Goal: Information Seeking & Learning: Find specific page/section

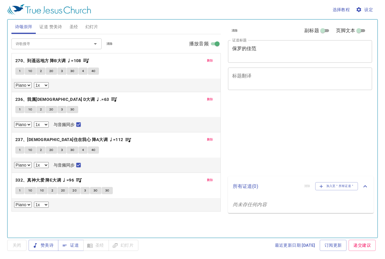
select select "1"
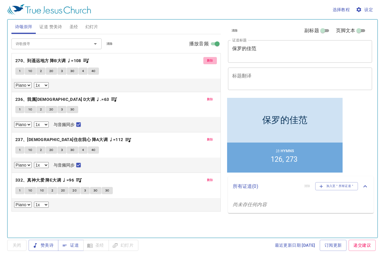
click at [209, 62] on span "删除" at bounding box center [210, 60] width 6 height 5
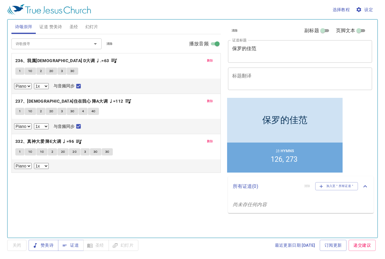
click at [209, 62] on span "删除" at bounding box center [210, 60] width 6 height 5
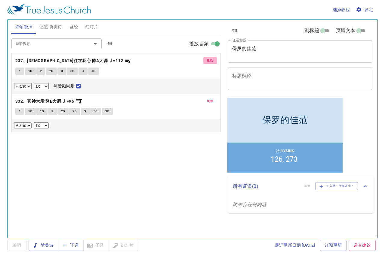
click at [209, 62] on span "删除" at bounding box center [210, 60] width 6 height 5
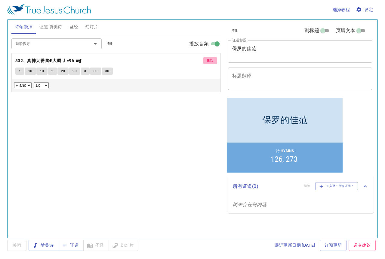
click at [209, 62] on span "删除" at bounding box center [210, 60] width 6 height 5
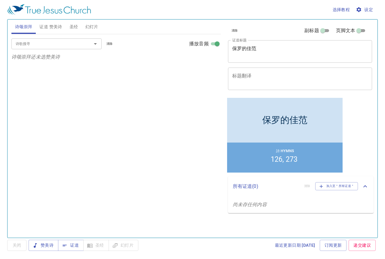
click at [78, 42] on input "诗歌搜寻" at bounding box center [47, 43] width 69 height 7
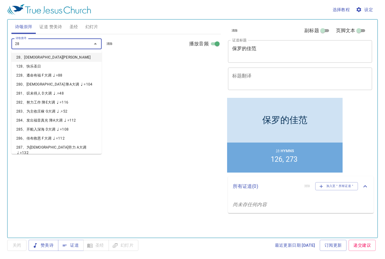
type input "280"
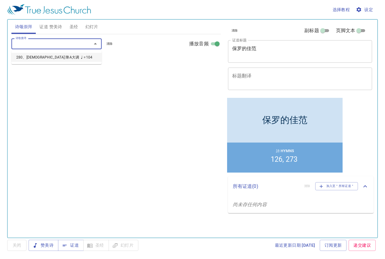
select select "1"
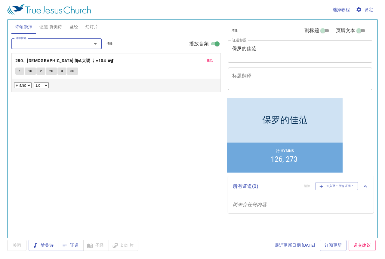
click at [18, 70] on button "1" at bounding box center [19, 71] width 9 height 7
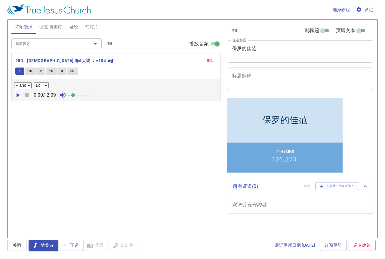
click at [207, 60] on span "删除" at bounding box center [210, 60] width 6 height 5
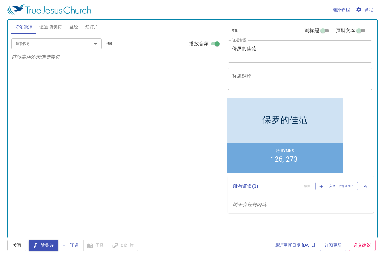
click at [55, 46] on input "诗歌搜寻" at bounding box center [47, 43] width 69 height 7
type input "285、开船入深海 D大调 ♩=108"
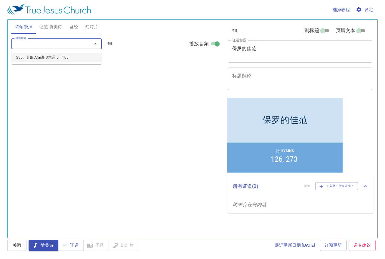
select select "1"
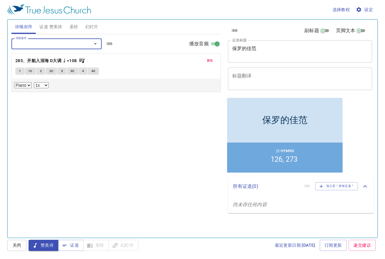
click at [21, 72] on button "1" at bounding box center [19, 71] width 9 height 7
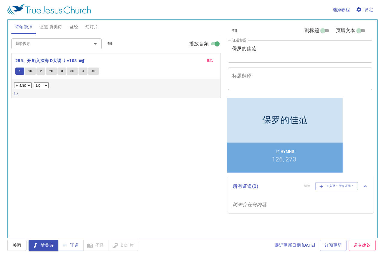
click at [19, 73] on span "1" at bounding box center [20, 71] width 2 height 5
click at [37, 44] on input "诗歌搜寻" at bounding box center [47, 43] width 69 height 7
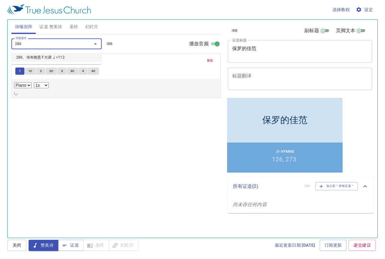
type input "286、传布救恩 F大调 ♩=112"
select select "1"
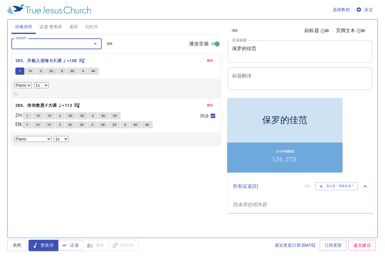
click at [32, 70] on span "1C" at bounding box center [30, 71] width 4 height 5
click at [40, 71] on span "2" at bounding box center [41, 71] width 2 height 5
click at [50, 72] on span "2C" at bounding box center [51, 71] width 4 height 5
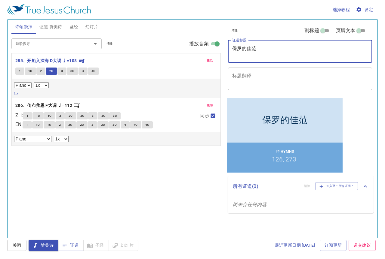
drag, startPoint x: 266, startPoint y: 52, endPoint x: 219, endPoint y: 56, distance: 46.7
click at [219, 56] on div "诗颂崇拜 证道 赞美诗 圣经 幻灯片 诗歌搜寻 诗歌搜寻 清除 播放音频 删除 285、开船入深海 D大调 ♩=108 1 1C 2 2C 3 3C 4 4C…" at bounding box center [192, 126] width 367 height 219
type textarea "y"
type textarea "以赛亚书 （2章）"
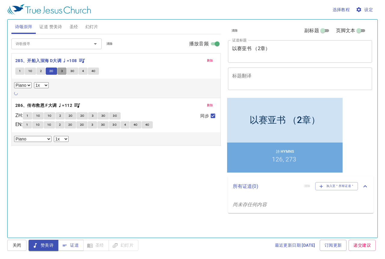
click at [57, 72] on button "3" at bounding box center [61, 71] width 9 height 7
click at [71, 72] on span "3C" at bounding box center [72, 71] width 4 height 5
click at [79, 72] on button "4" at bounding box center [82, 71] width 9 height 7
click at [72, 71] on span "3C" at bounding box center [72, 71] width 4 height 5
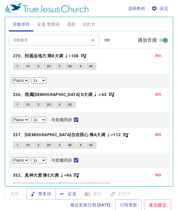
select select "1"
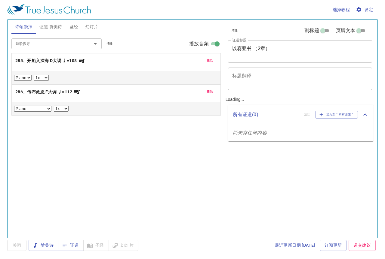
select select "1"
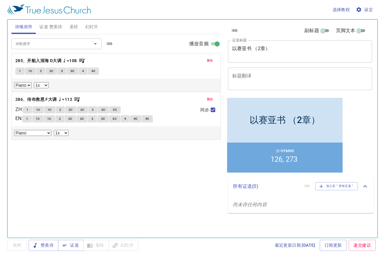
click at [94, 72] on span "4C" at bounding box center [93, 71] width 4 height 5
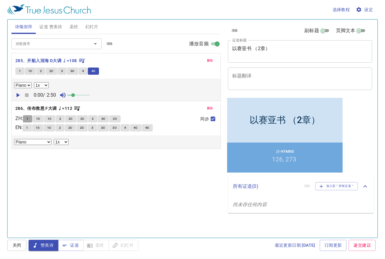
click at [28, 118] on span "1" at bounding box center [27, 118] width 2 height 5
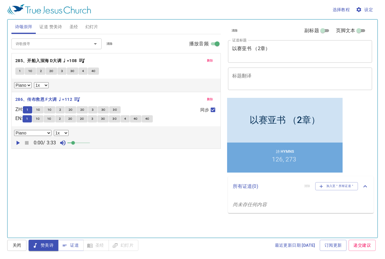
click at [68, 42] on input "诗歌搜寻" at bounding box center [47, 43] width 69 height 7
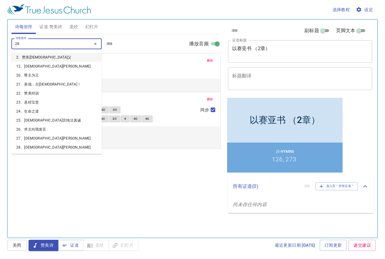
type input "287"
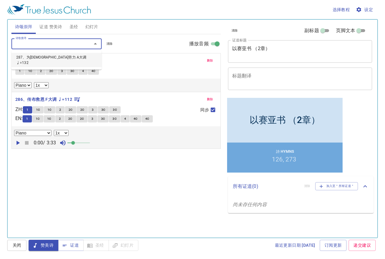
select select "1"
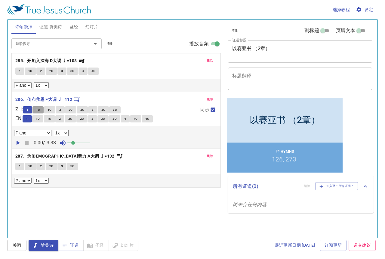
click at [39, 110] on span "1C" at bounding box center [38, 109] width 4 height 5
click at [51, 110] on span "1C" at bounding box center [50, 109] width 4 height 5
click at [65, 110] on button "2" at bounding box center [60, 109] width 9 height 7
click at [75, 109] on button "2C" at bounding box center [70, 109] width 11 height 7
click at [84, 109] on span "2C" at bounding box center [82, 109] width 4 height 5
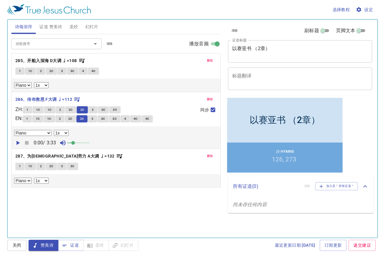
click at [93, 111] on span "3" at bounding box center [93, 109] width 2 height 5
click at [105, 109] on span "3C" at bounding box center [103, 109] width 4 height 5
click at [115, 112] on span "3C" at bounding box center [115, 109] width 4 height 5
click at [19, 167] on span "1" at bounding box center [20, 166] width 2 height 5
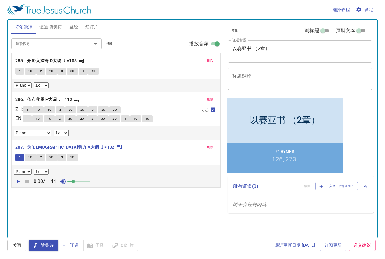
click at [54, 26] on span "证道 赞美诗" at bounding box center [50, 27] width 23 height 8
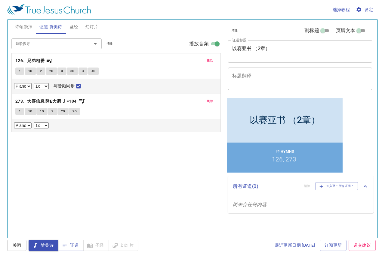
click at [212, 61] on span "删除" at bounding box center [210, 60] width 6 height 5
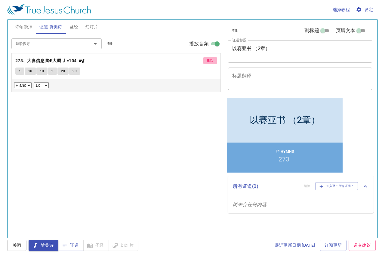
click at [212, 61] on span "删除" at bounding box center [210, 60] width 6 height 5
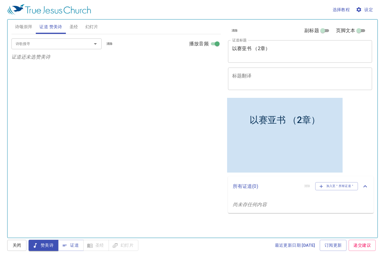
click at [55, 45] on input "诗歌搜寻" at bounding box center [47, 43] width 69 height 7
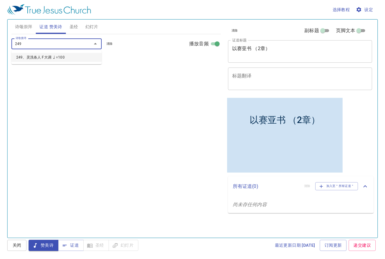
type input "249、灵洗各人 F大调 ♩=100"
select select "1"
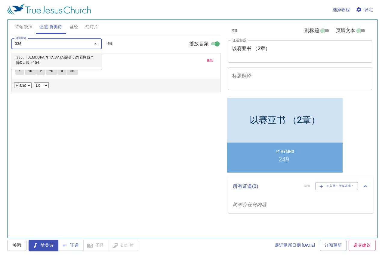
type input "336、[DEMOGRAPHIC_DATA]是否仍然看顾我？降D大调 =104"
select select "1"
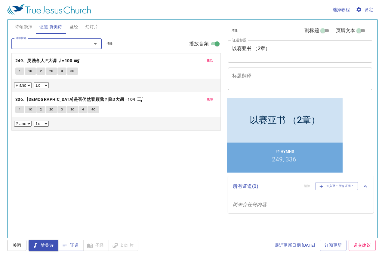
click at [28, 26] on span "诗颂崇拜" at bounding box center [23, 27] width 17 height 8
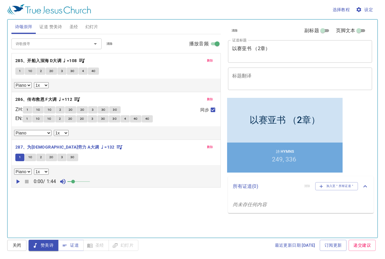
click at [28, 158] on span "1C" at bounding box center [30, 157] width 4 height 5
click at [40, 158] on span "2" at bounding box center [41, 157] width 2 height 5
click at [51, 159] on span "2C" at bounding box center [51, 157] width 4 height 5
click at [63, 158] on button "3" at bounding box center [61, 157] width 9 height 7
click at [73, 158] on span "3C" at bounding box center [72, 157] width 4 height 5
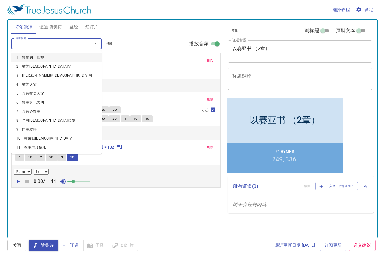
click at [66, 45] on input "诗歌搜寻" at bounding box center [47, 43] width 69 height 7
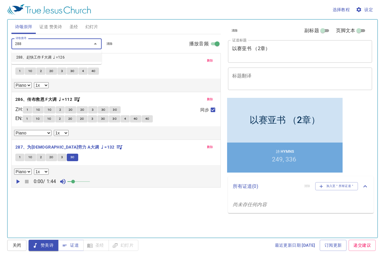
type input "288、赶快工作 F大调 ♩=126"
select select "1"
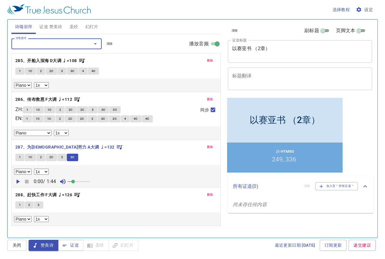
click at [23, 206] on button "1" at bounding box center [19, 205] width 9 height 7
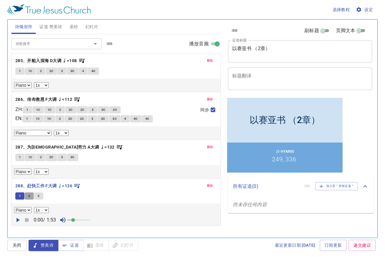
click at [31, 196] on button "2" at bounding box center [29, 196] width 9 height 7
click at [40, 196] on button "3" at bounding box center [38, 196] width 9 height 7
click at [52, 29] on span "证道 赞美诗" at bounding box center [50, 27] width 23 height 8
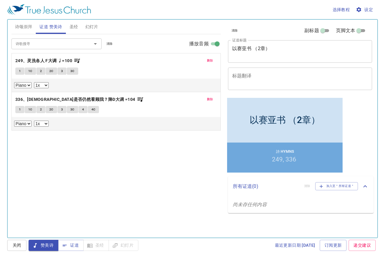
click at [19, 72] on span "1" at bounding box center [20, 71] width 2 height 5
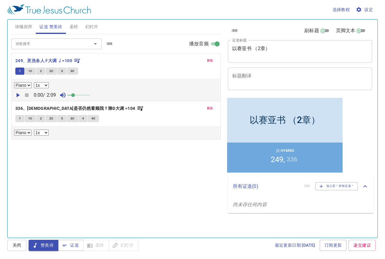
click at [29, 72] on span "1C" at bounding box center [30, 71] width 4 height 5
click at [41, 71] on span "2" at bounding box center [41, 71] width 2 height 5
click at [52, 72] on span "2C" at bounding box center [51, 71] width 4 height 5
click at [61, 71] on span "3" at bounding box center [62, 71] width 2 height 5
click at [73, 72] on span "3C" at bounding box center [72, 71] width 4 height 5
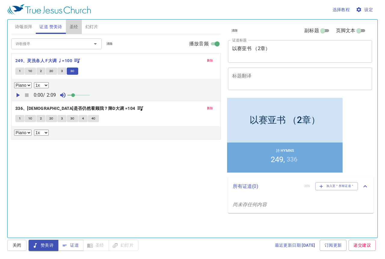
click at [74, 30] on span "圣经" at bounding box center [73, 27] width 9 height 8
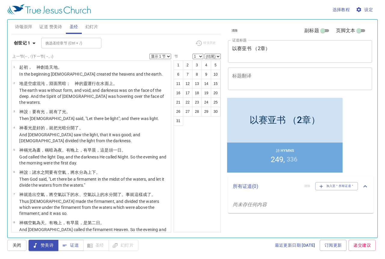
click at [58, 28] on span "证道 赞美诗" at bounding box center [50, 27] width 23 height 8
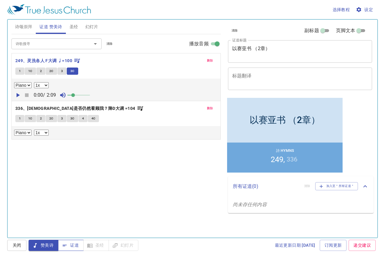
click at [72, 247] on span "证道" at bounding box center [71, 246] width 16 height 8
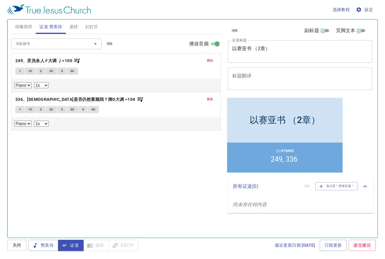
click at [74, 28] on span "圣经" at bounding box center [73, 27] width 9 height 8
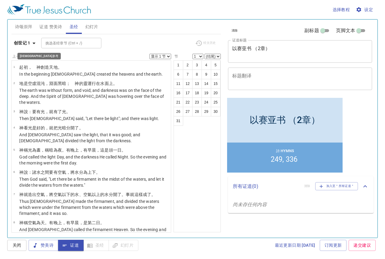
click at [32, 43] on icon "button" at bounding box center [33, 43] width 7 height 7
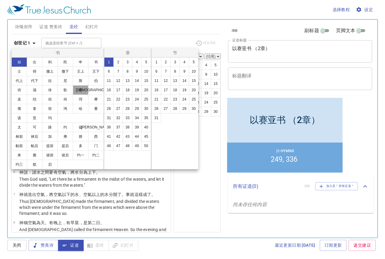
click at [80, 91] on button "赛" at bounding box center [81, 90] width 16 height 10
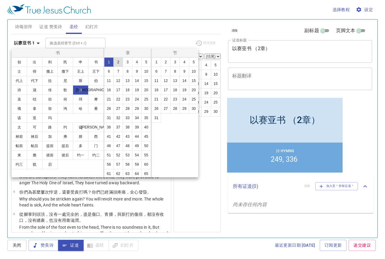
click at [121, 64] on button "2" at bounding box center [118, 62] width 10 height 10
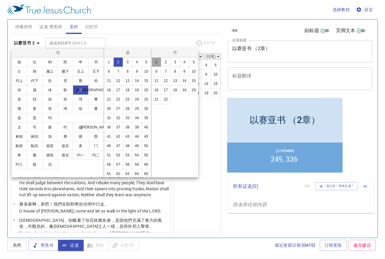
click at [158, 63] on button "1" at bounding box center [157, 62] width 10 height 10
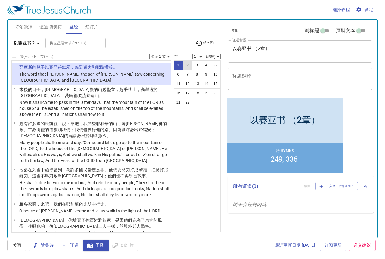
click at [189, 65] on button "2" at bounding box center [188, 65] width 10 height 10
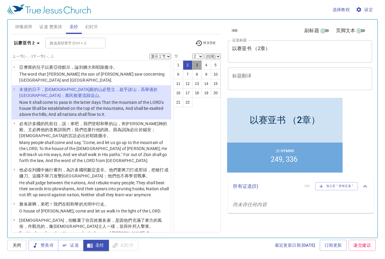
click at [198, 66] on button "3" at bounding box center [197, 65] width 10 height 10
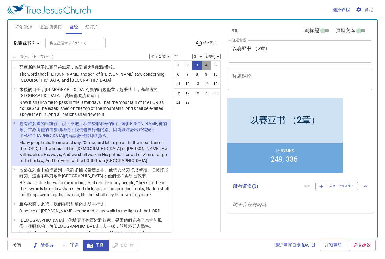
click at [207, 66] on button "4" at bounding box center [206, 65] width 10 height 10
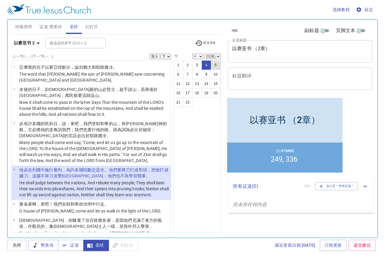
click at [216, 65] on button "5" at bounding box center [216, 65] width 10 height 10
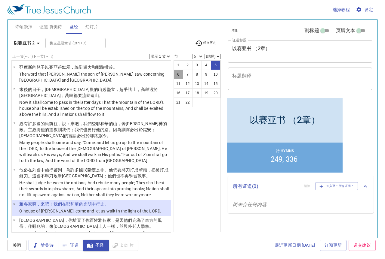
click at [178, 76] on button "6" at bounding box center [178, 75] width 10 height 10
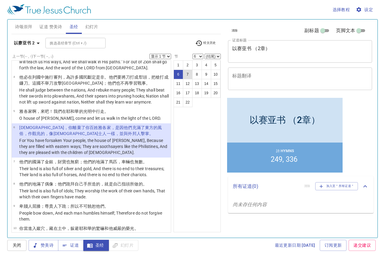
click at [187, 74] on button "7" at bounding box center [188, 75] width 10 height 10
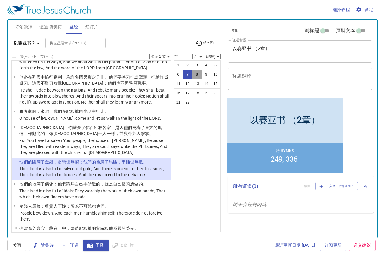
click at [198, 75] on button "8" at bounding box center [197, 75] width 10 height 10
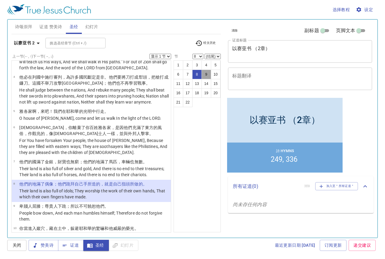
click at [206, 75] on button "9" at bounding box center [206, 75] width 10 height 10
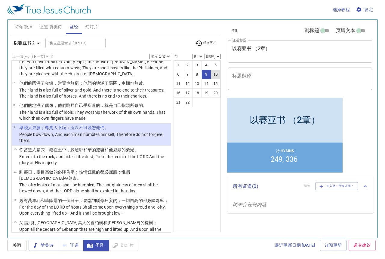
click at [214, 73] on button "10" at bounding box center [216, 75] width 10 height 10
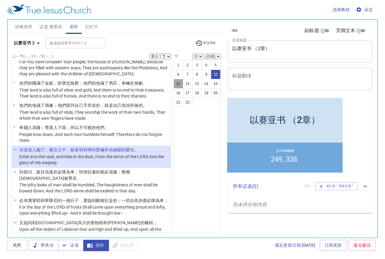
click at [181, 84] on button "11" at bounding box center [178, 84] width 10 height 10
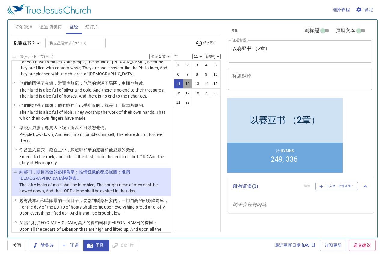
click at [188, 84] on button "12" at bounding box center [188, 84] width 10 height 10
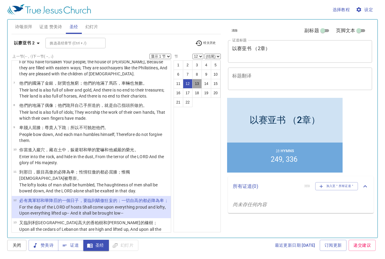
click at [196, 83] on button "13" at bounding box center [197, 84] width 10 height 10
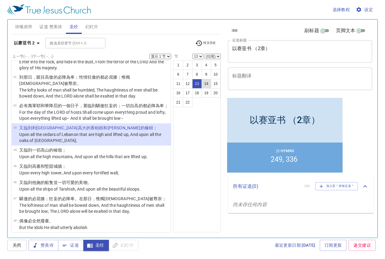
click at [208, 83] on button "14" at bounding box center [206, 84] width 10 height 10
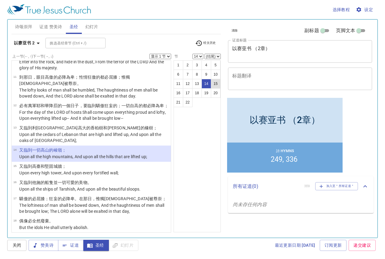
click at [215, 84] on button "15" at bounding box center [216, 84] width 10 height 10
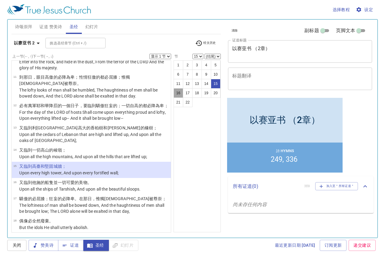
click at [181, 93] on button "16" at bounding box center [178, 93] width 10 height 10
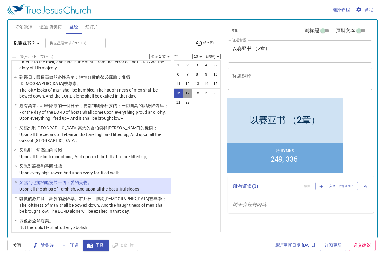
click at [188, 92] on button "17" at bounding box center [188, 93] width 10 height 10
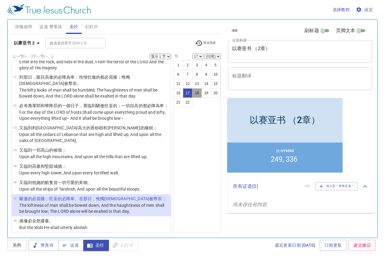
click at [196, 91] on button "18" at bounding box center [197, 93] width 10 height 10
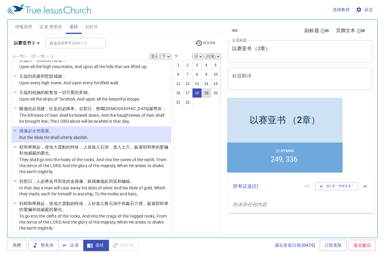
click at [206, 93] on button "19" at bounding box center [206, 93] width 10 height 10
select select "19"
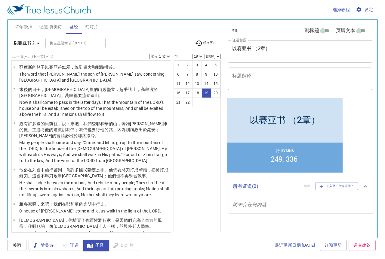
scroll to position [357, 0]
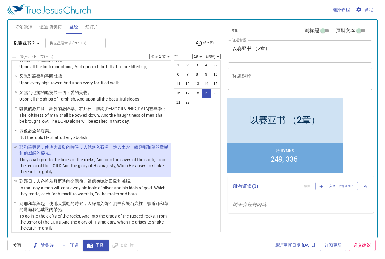
click at [216, 94] on button "20" at bounding box center [216, 93] width 10 height 10
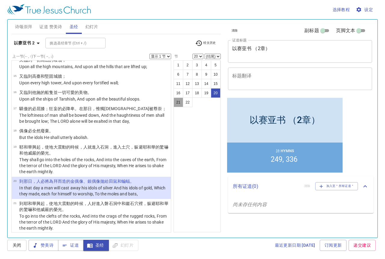
click at [179, 103] on button "21" at bounding box center [178, 103] width 10 height 10
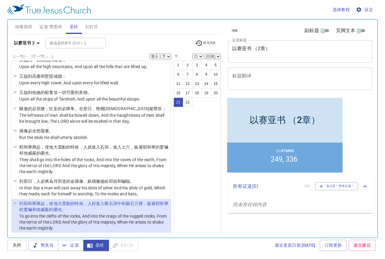
scroll to position [395, 0]
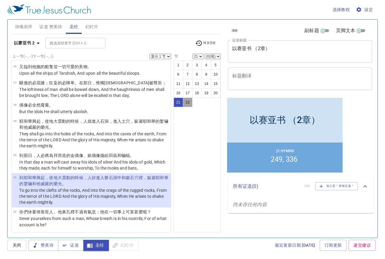
click at [189, 102] on button "22" at bounding box center [188, 103] width 10 height 10
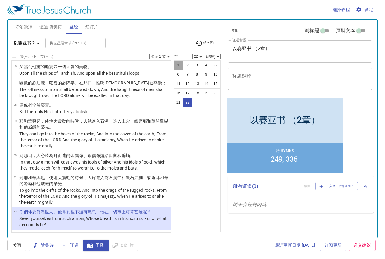
click at [181, 66] on button "1" at bounding box center [178, 65] width 10 height 10
select select "1"
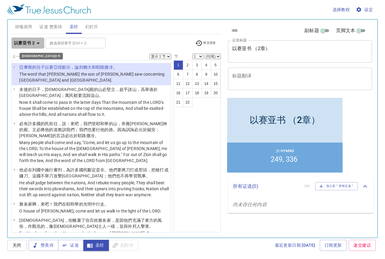
click at [30, 43] on b "以赛亚书 2" at bounding box center [24, 43] width 21 height 8
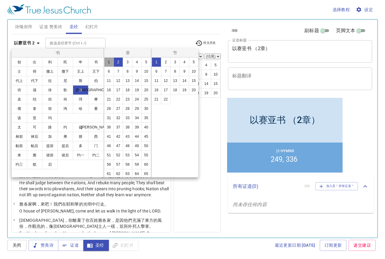
click at [111, 63] on button "1" at bounding box center [109, 62] width 10 height 10
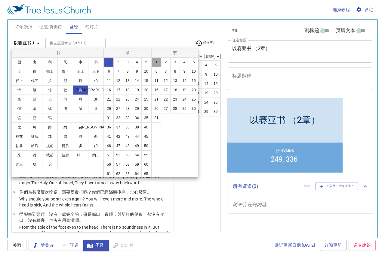
click at [155, 62] on button "1" at bounding box center [157, 62] width 10 height 10
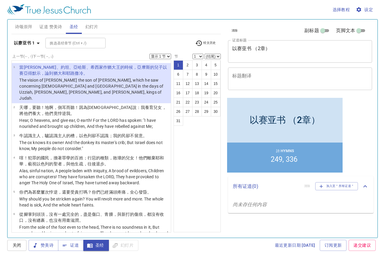
click at [55, 31] on button "证道 赞美诗" at bounding box center [51, 27] width 30 height 14
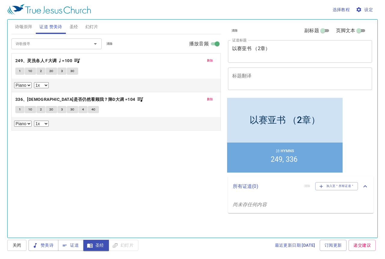
click at [27, 28] on span "诗颂崇拜" at bounding box center [23, 27] width 17 height 8
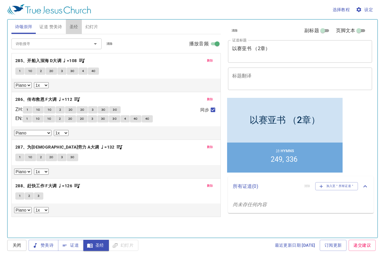
click at [76, 29] on span "圣经" at bounding box center [73, 27] width 9 height 8
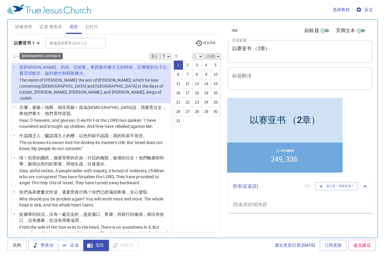
click at [34, 43] on b "以赛亚书 1" at bounding box center [24, 43] width 21 height 8
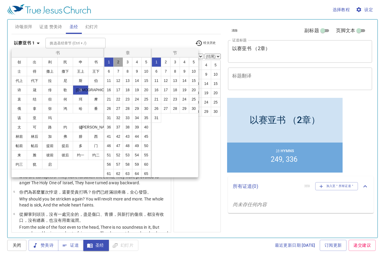
click at [116, 64] on button "2" at bounding box center [118, 62] width 10 height 10
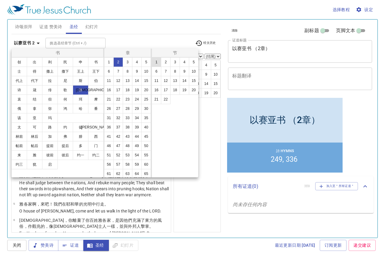
click at [156, 63] on button "1" at bounding box center [157, 62] width 10 height 10
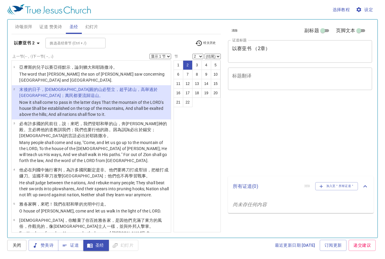
select select "2"
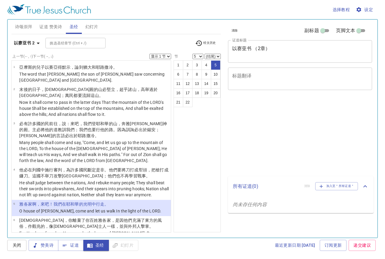
select select "5"
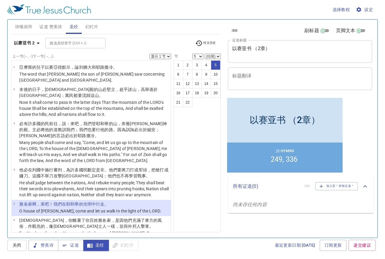
scroll to position [147, 0]
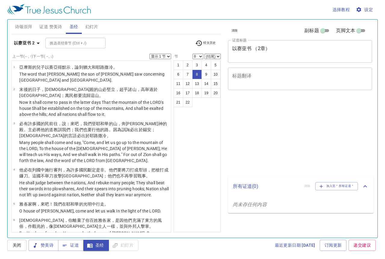
select select "8"
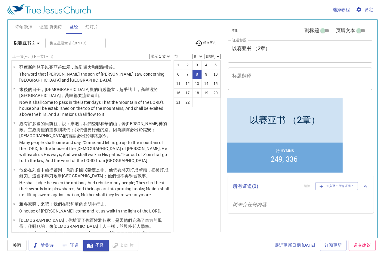
scroll to position [205, 0]
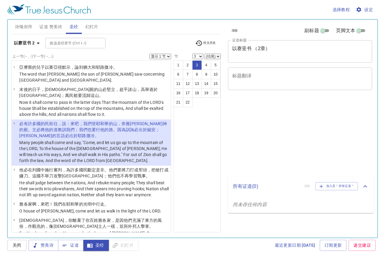
select select "3"
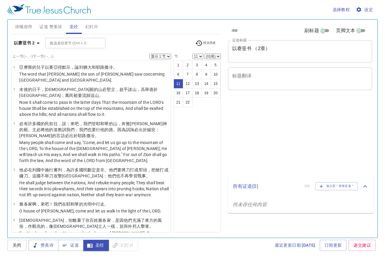
select select "11"
select select "22"
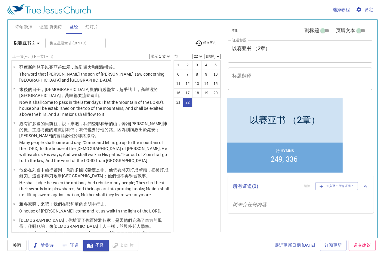
scroll to position [395, 0]
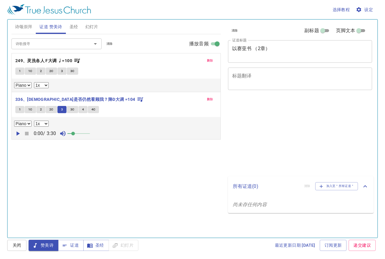
select select "1"
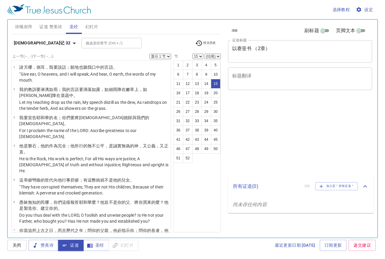
select select "15"
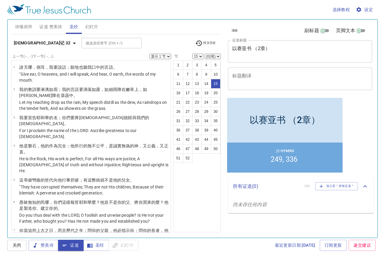
scroll to position [287, 0]
